Goal: Transaction & Acquisition: Purchase product/service

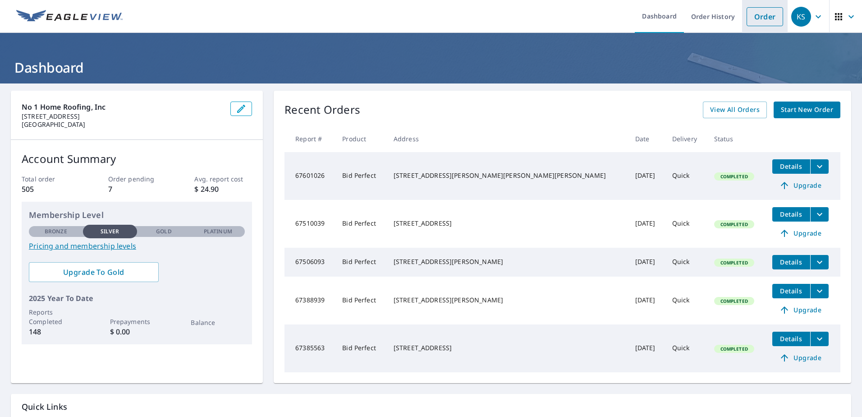
click at [753, 19] on link "Order" at bounding box center [765, 16] width 37 height 19
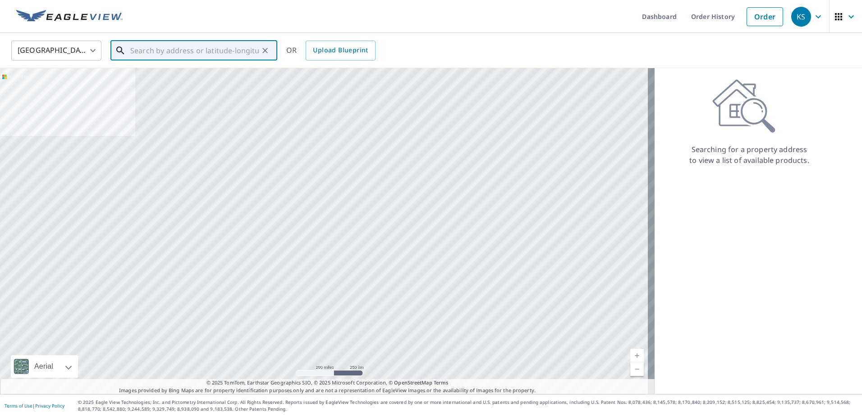
click at [221, 46] on input "text" at bounding box center [194, 50] width 129 height 25
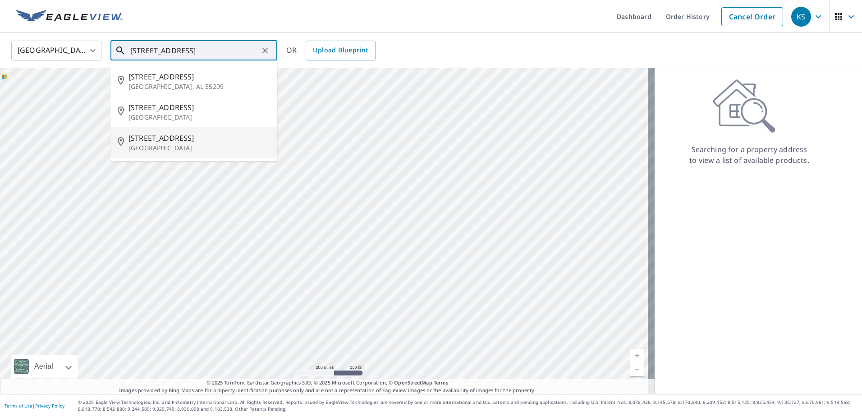
click at [184, 137] on span "[STREET_ADDRESS]" at bounding box center [200, 138] width 142 height 11
type input "[STREET_ADDRESS]"
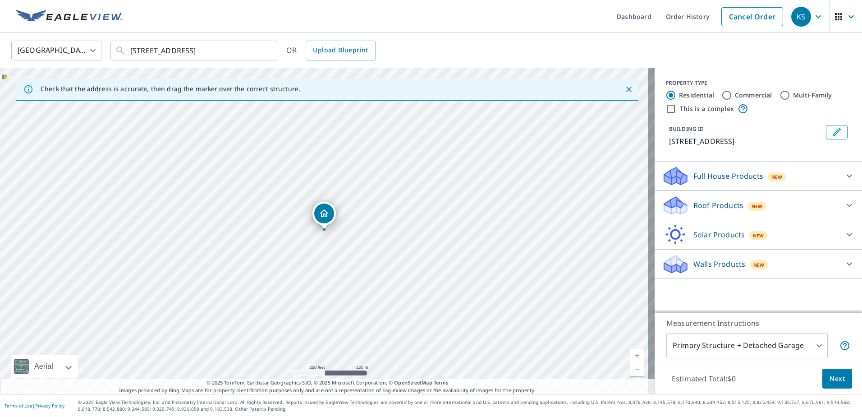
click at [847, 207] on icon at bounding box center [849, 205] width 5 height 3
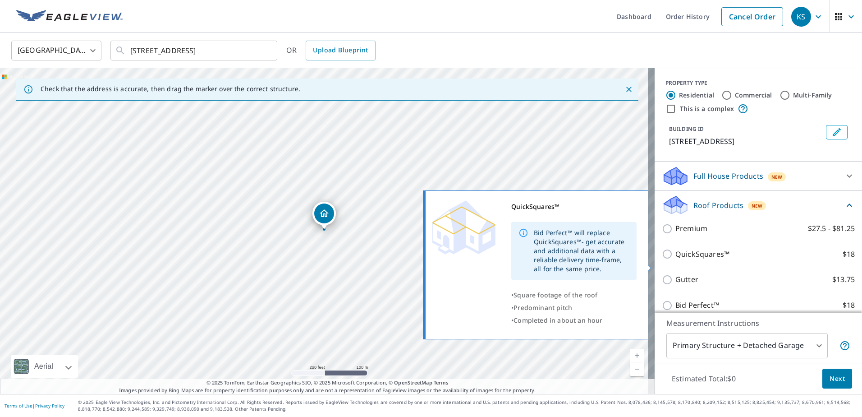
click at [662, 259] on input "QuickSquares™ $18" at bounding box center [669, 253] width 14 height 11
checkbox input "true"
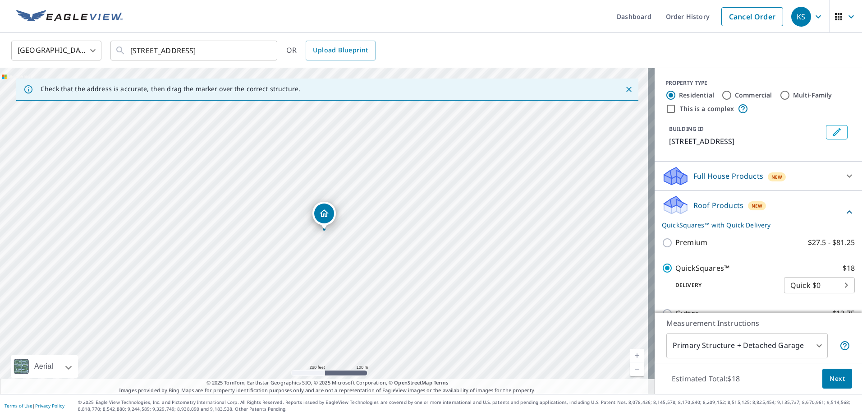
click at [830, 373] on span "Next" at bounding box center [837, 378] width 15 height 11
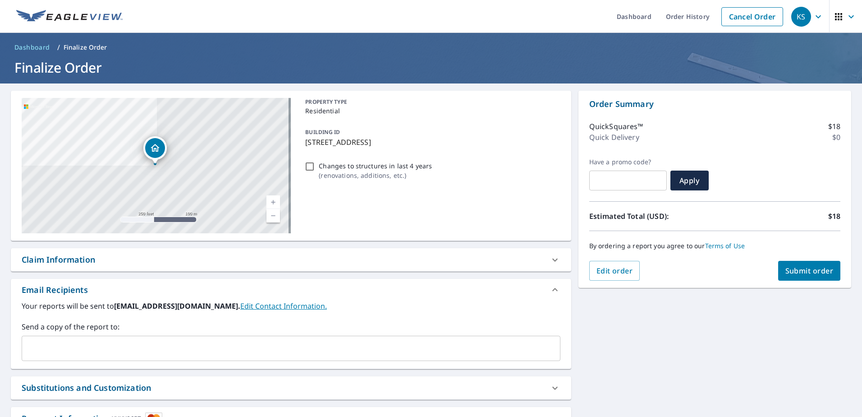
click at [800, 275] on span "Submit order" at bounding box center [810, 271] width 48 height 10
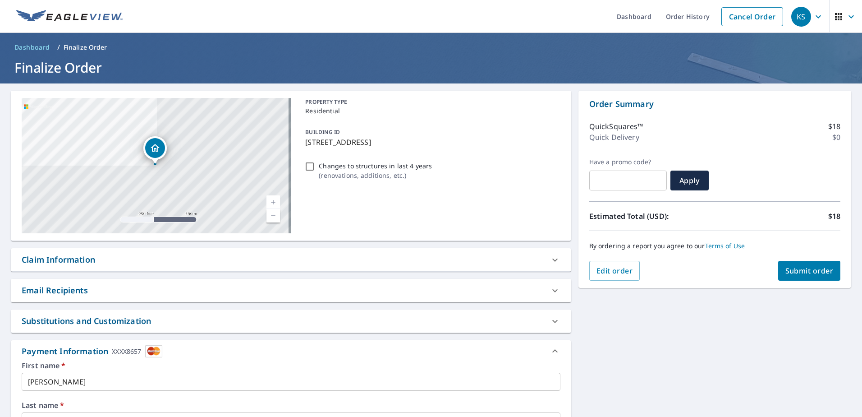
click at [790, 273] on span "Submit order" at bounding box center [810, 271] width 48 height 10
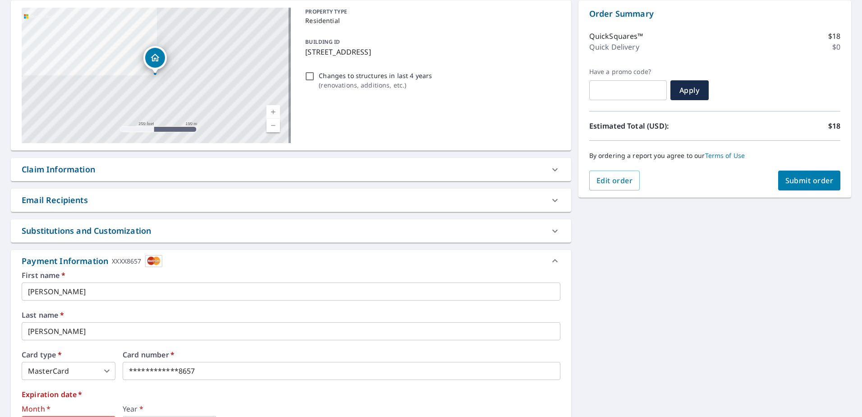
scroll to position [180, 0]
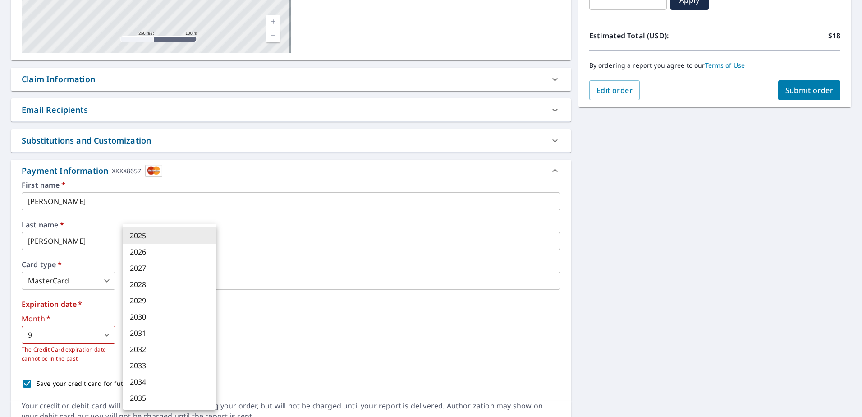
click at [156, 336] on body "KS KS Dashboard Order History Cancel Order KS Dashboard / Finalize Order Finali…" at bounding box center [431, 208] width 862 height 417
click at [147, 319] on li "2030" at bounding box center [170, 316] width 94 height 16
type input "2030"
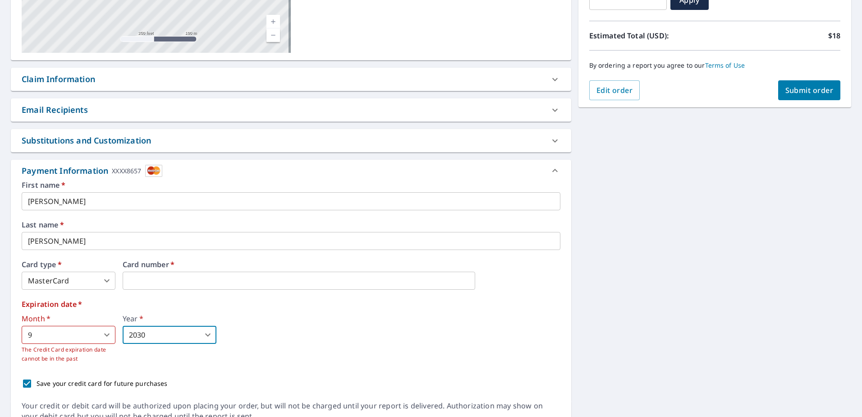
click at [79, 331] on body "KS KS Dashboard Order History Cancel Order KS Dashboard / Finalize Order Finali…" at bounding box center [431, 208] width 862 height 417
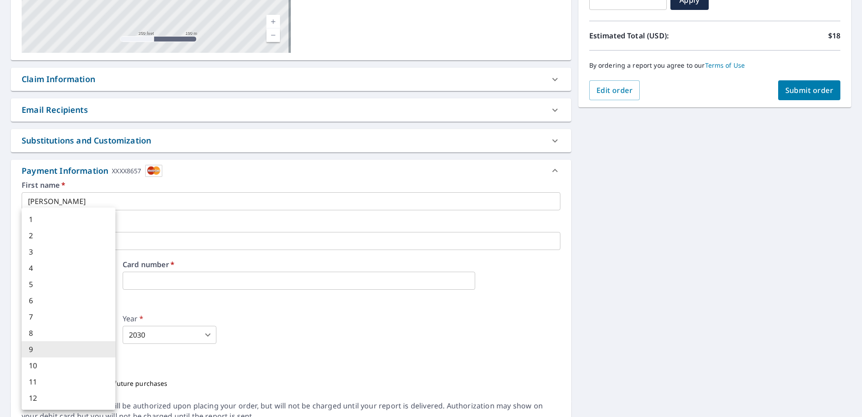
click at [40, 255] on li "3" at bounding box center [69, 252] width 94 height 16
type input "3"
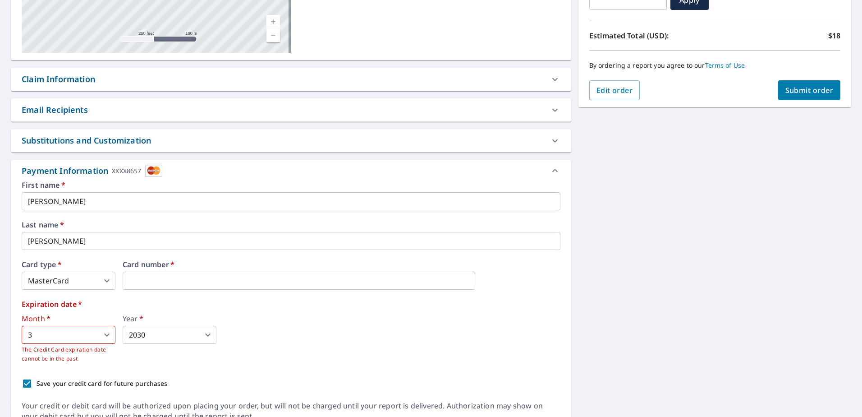
scroll to position [223, 0]
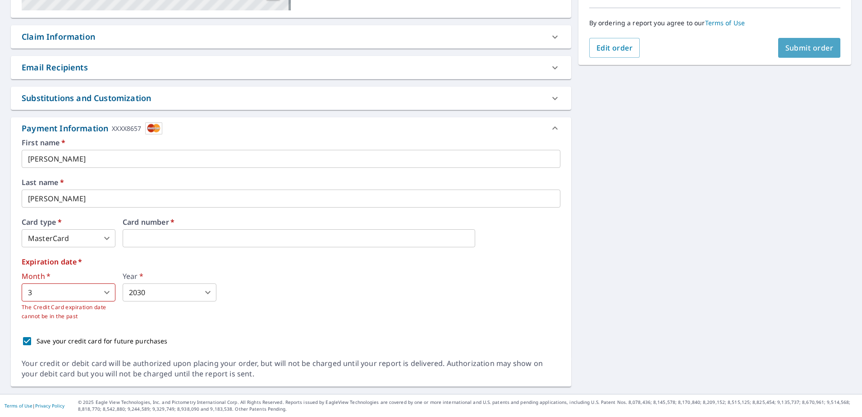
click at [790, 47] on span "Submit order" at bounding box center [810, 48] width 48 height 10
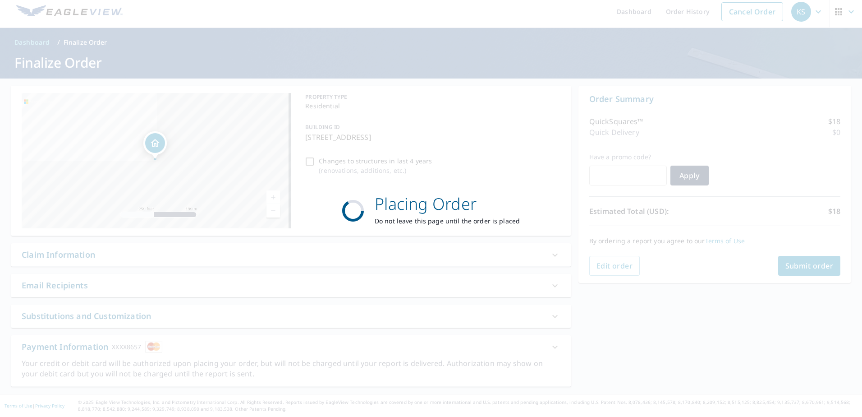
scroll to position [5, 0]
